Goal: Information Seeking & Learning: Learn about a topic

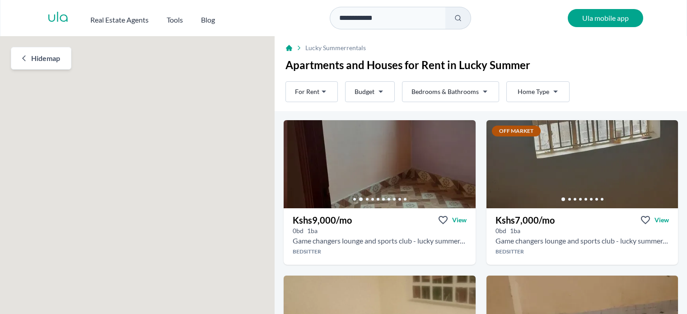
click at [459, 157] on link "Go to the next property image" at bounding box center [464, 161] width 14 height 14
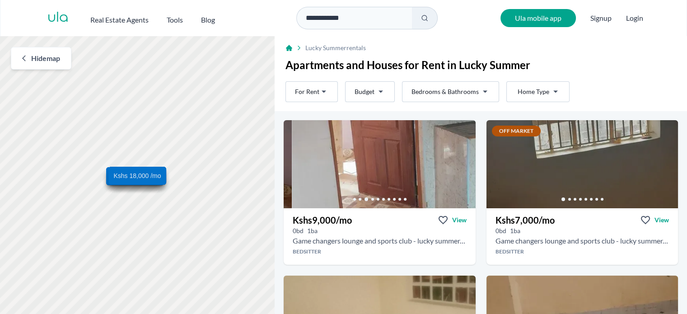
click at [459, 157] on link "Go to the next property image" at bounding box center [464, 161] width 14 height 14
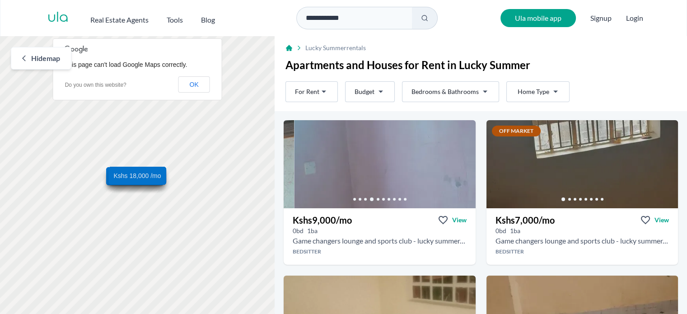
click at [459, 157] on link "Go to the next property image" at bounding box center [464, 161] width 14 height 14
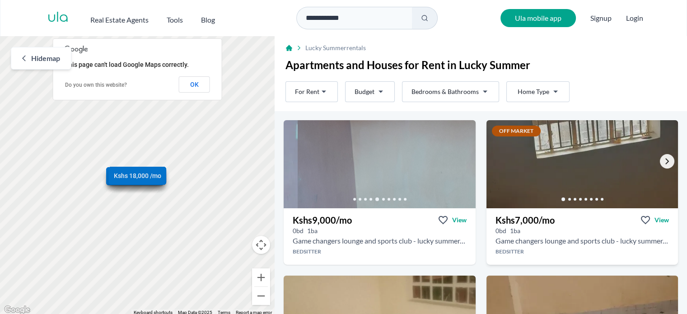
click at [663, 159] on icon "Go to the next property image" at bounding box center [666, 161] width 7 height 7
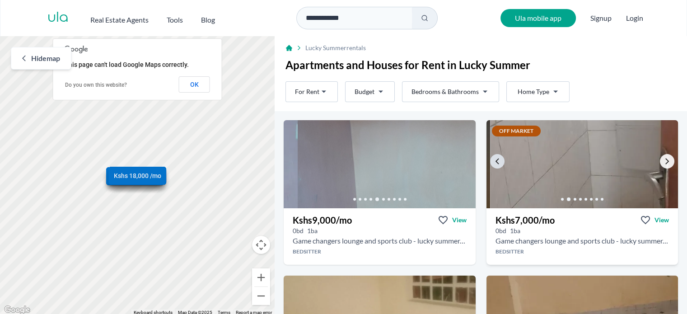
click at [663, 159] on icon "Go to the next property image" at bounding box center [666, 161] width 7 height 7
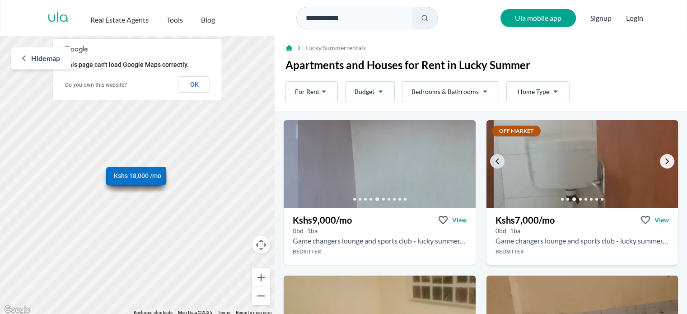
click at [663, 159] on icon "Go to the next property image" at bounding box center [666, 161] width 7 height 7
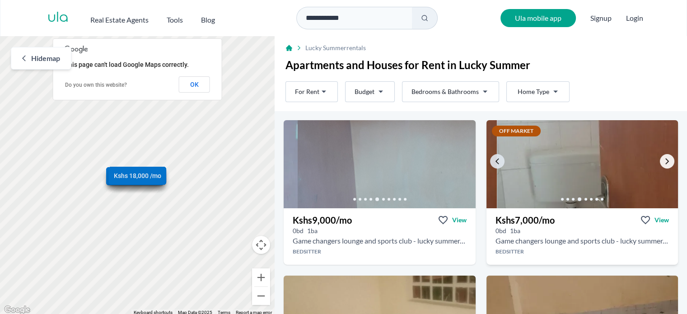
click at [663, 159] on icon "Go to the next property image" at bounding box center [666, 161] width 7 height 7
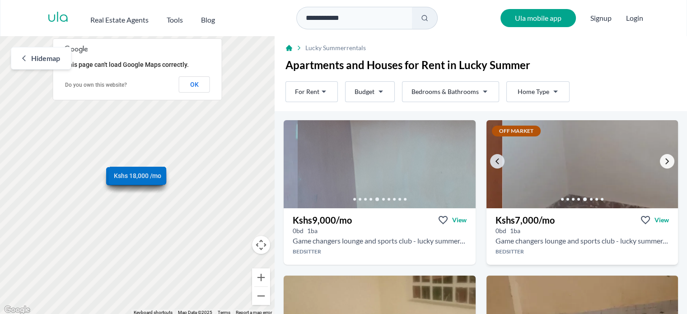
click at [663, 159] on icon "Go to the next property image" at bounding box center [666, 161] width 7 height 7
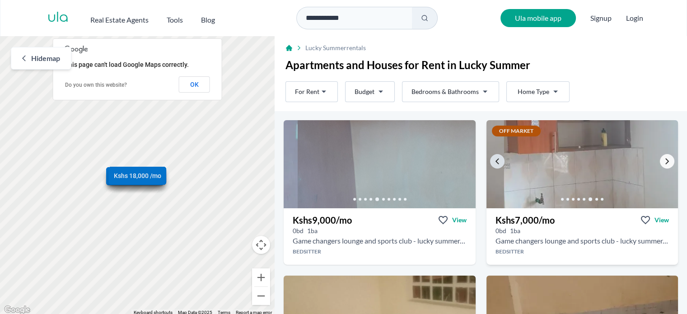
click at [663, 159] on icon "Go to the next property image" at bounding box center [666, 161] width 7 height 7
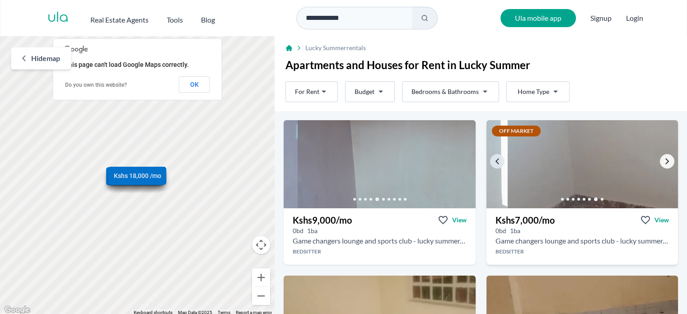
click at [663, 159] on icon "Go to the next property image" at bounding box center [666, 161] width 7 height 7
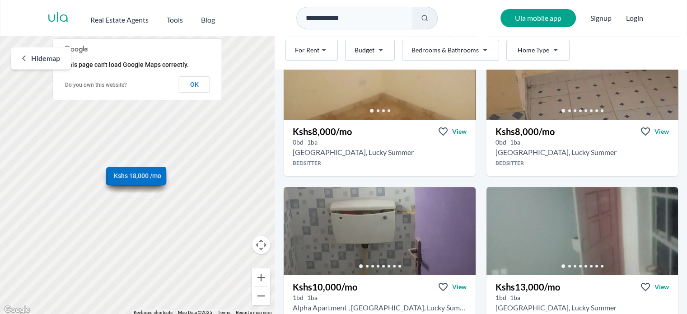
scroll to position [488, 0]
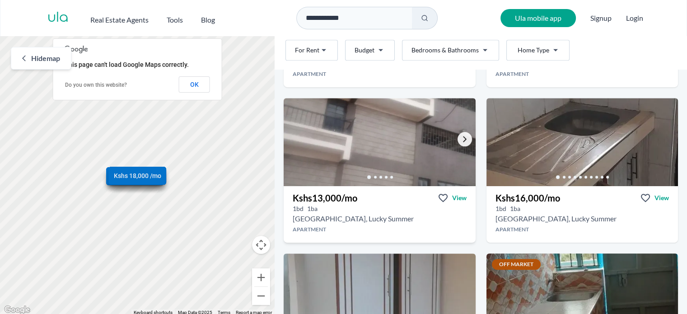
click at [461, 140] on icon "Go to the next property image" at bounding box center [464, 138] width 7 height 7
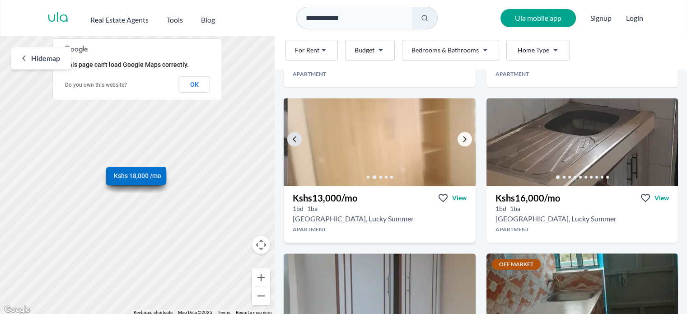
click at [461, 140] on icon "Go to the next property image" at bounding box center [464, 138] width 7 height 7
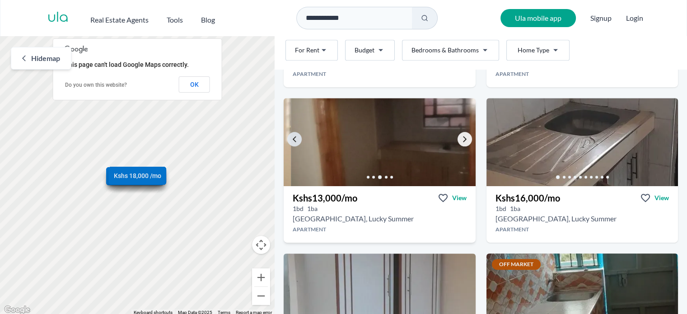
click at [461, 140] on icon "Go to the next property image" at bounding box center [464, 138] width 7 height 7
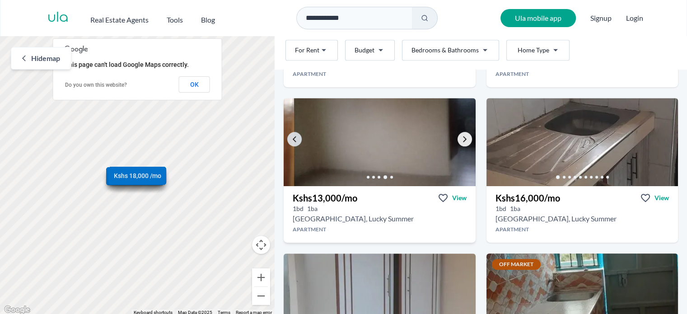
click at [461, 140] on icon "Go to the next property image" at bounding box center [464, 138] width 7 height 7
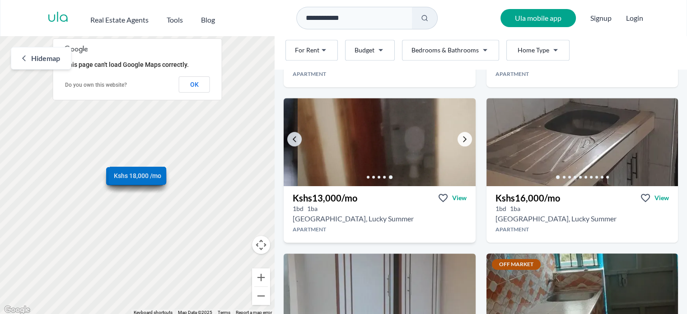
click at [461, 140] on icon "Go to the next property image" at bounding box center [464, 138] width 7 height 7
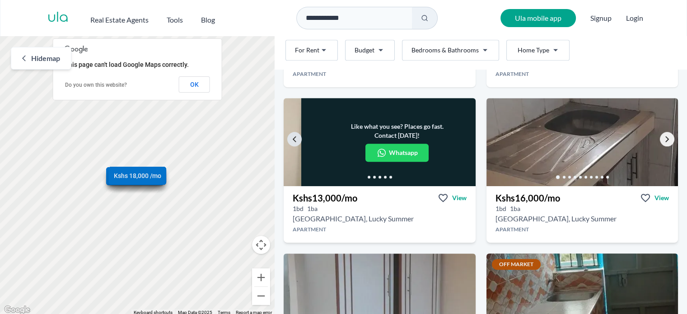
click at [660, 134] on link "Go to the next property image" at bounding box center [667, 139] width 14 height 14
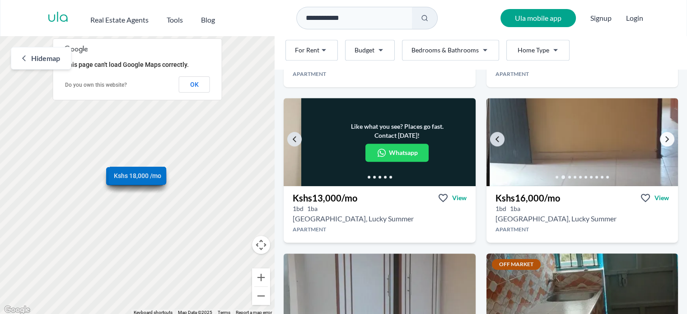
click at [660, 134] on link "Go to the next property image" at bounding box center [667, 139] width 14 height 14
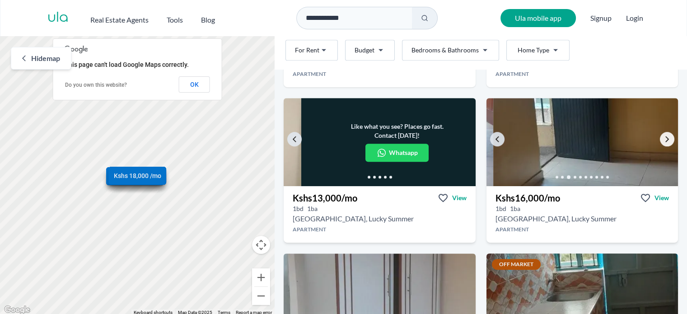
click at [660, 134] on link "Go to the next property image" at bounding box center [667, 139] width 14 height 14
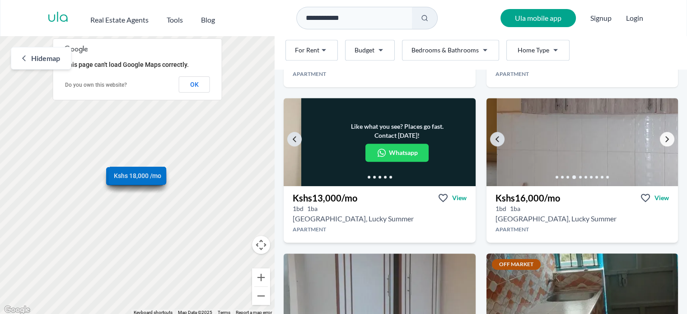
click at [660, 134] on link "Go to the next property image" at bounding box center [667, 139] width 14 height 14
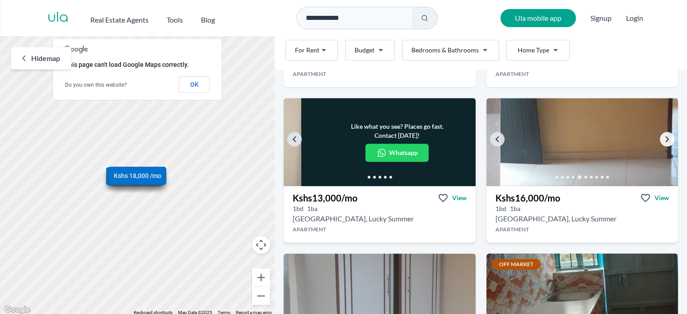
click at [660, 134] on link "Go to the next property image" at bounding box center [667, 139] width 14 height 14
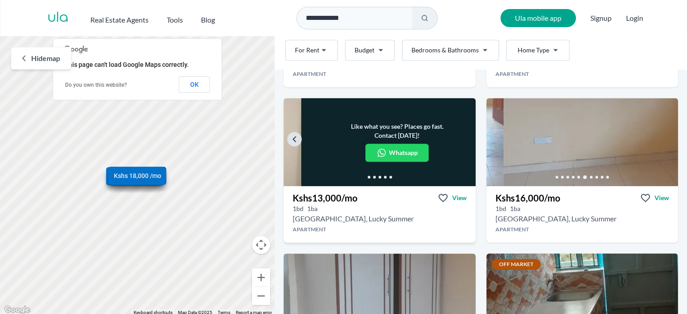
click at [679, 182] on div "Like what you see? Places go fast. Contact [DATE]! Whatsapp Kshs 9,000 /mo View…" at bounding box center [480, 257] width 412 height 1250
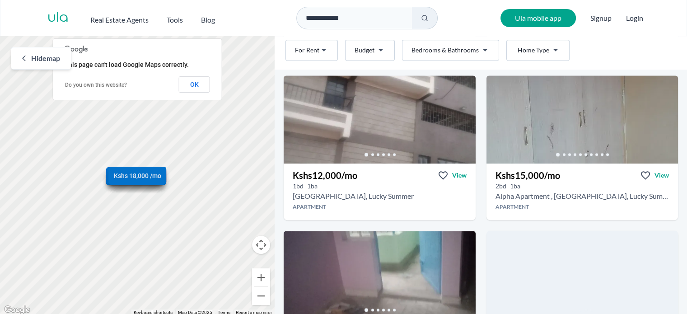
scroll to position [1221, 0]
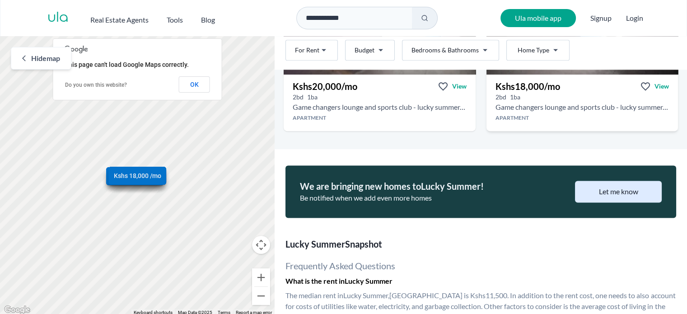
click at [605, 102] on h2 "Game changers lounge and sports club - lucky summer, Lucky Summer" at bounding box center [581, 107] width 173 height 11
